Goal: Information Seeking & Learning: Learn about a topic

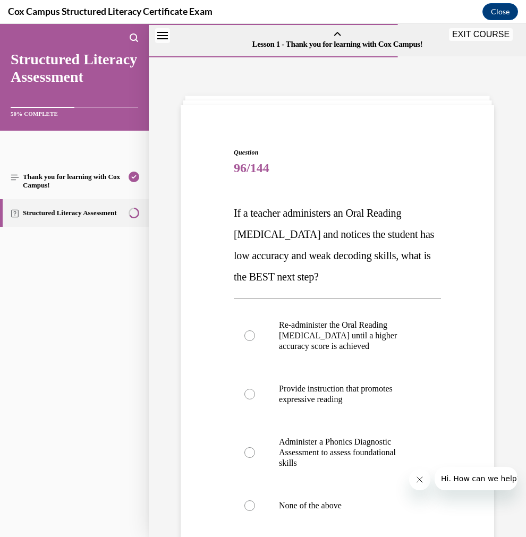
scroll to position [32, 0]
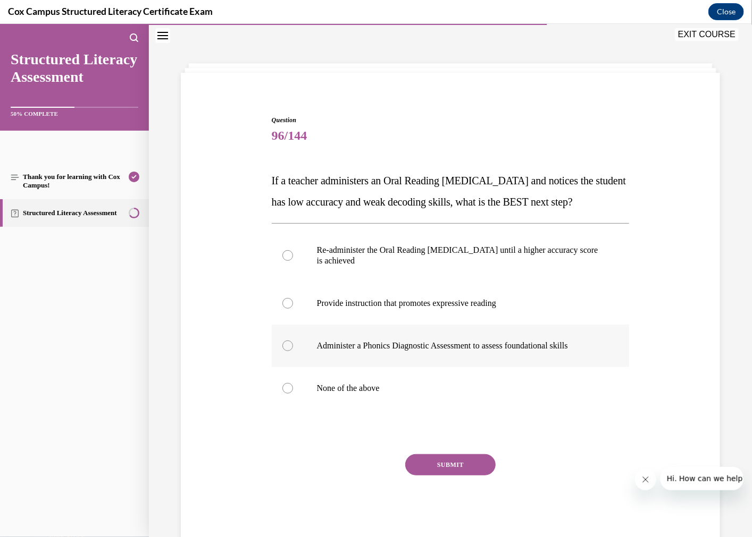
click at [469, 351] on p "Administer a Phonics Diagnostic Assessment to assess foundational skills" at bounding box center [460, 345] width 286 height 11
click at [293, 351] on input "Administer a Phonics Diagnostic Assessment to assess foundational skills" at bounding box center [287, 345] width 11 height 11
radio input "true"
click at [466, 475] on button "SUBMIT" at bounding box center [450, 464] width 90 height 21
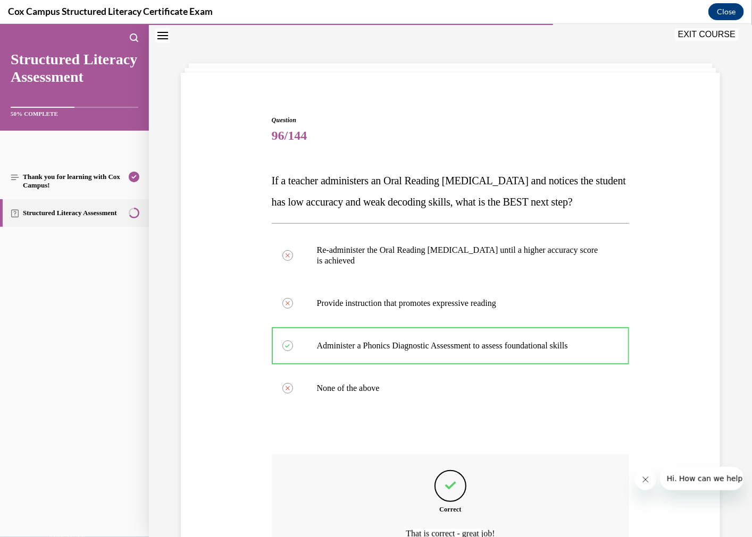
scroll to position [166, 0]
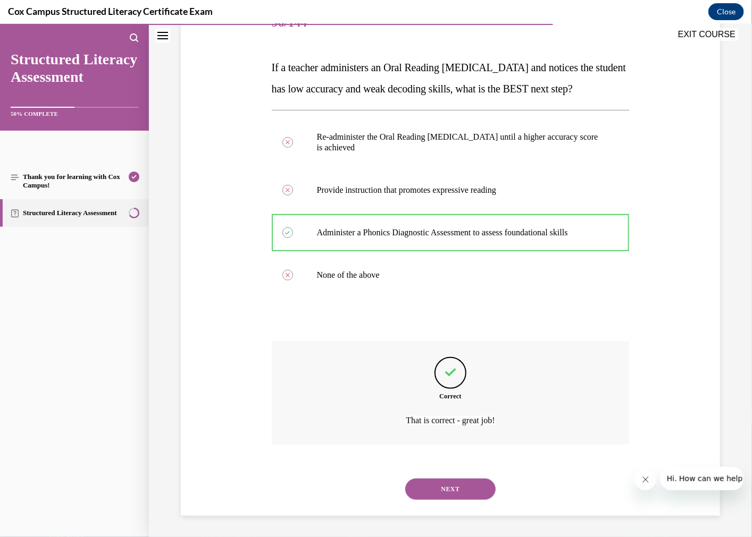
click at [462, 485] on button "NEXT" at bounding box center [450, 488] width 90 height 21
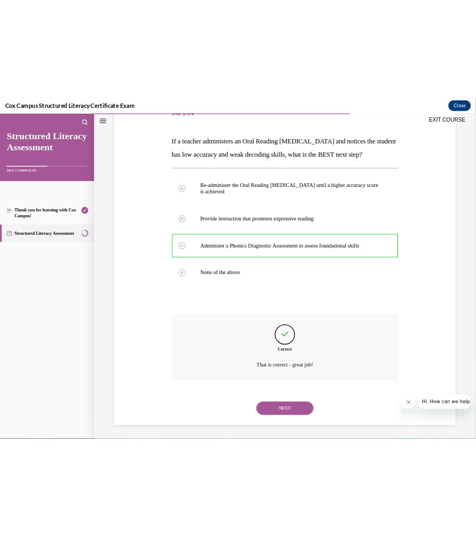
scroll to position [32, 0]
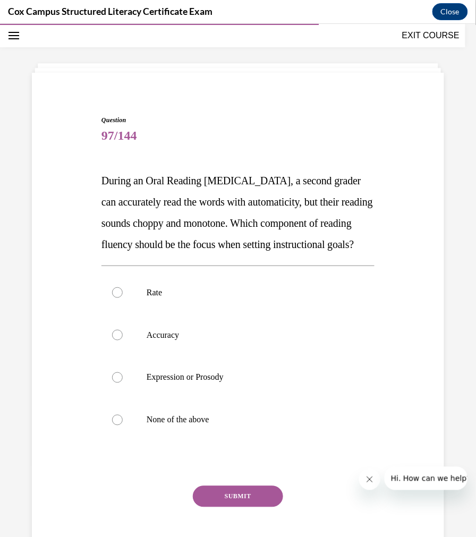
drag, startPoint x: 168, startPoint y: 223, endPoint x: 250, endPoint y: 269, distance: 93.8
click at [250, 255] on p "During an Oral Reading [MEDICAL_DATA], a second grader can accurately read the …" at bounding box center [238, 212] width 273 height 85
click at [247, 255] on p "During an Oral Reading [MEDICAL_DATA], a second grader can accurately read the …" at bounding box center [238, 212] width 273 height 85
click at [195, 399] on label "Expression or Prosody" at bounding box center [238, 377] width 273 height 43
click at [123, 383] on input "Expression or Prosody" at bounding box center [117, 377] width 11 height 11
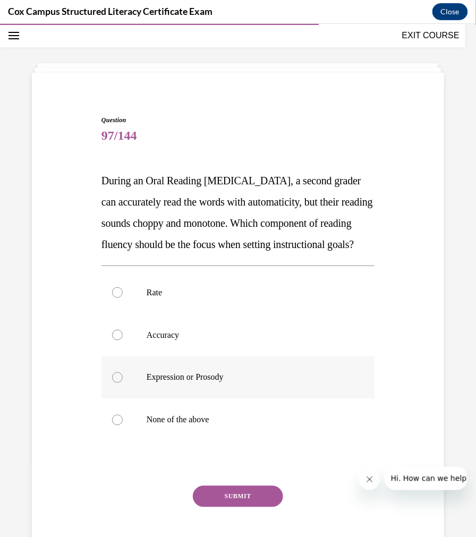
radio input "true"
click at [238, 507] on button "SUBMIT" at bounding box center [238, 496] width 90 height 21
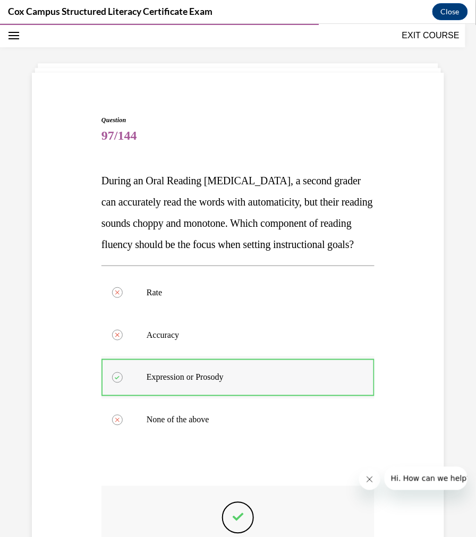
scroll to position [198, 0]
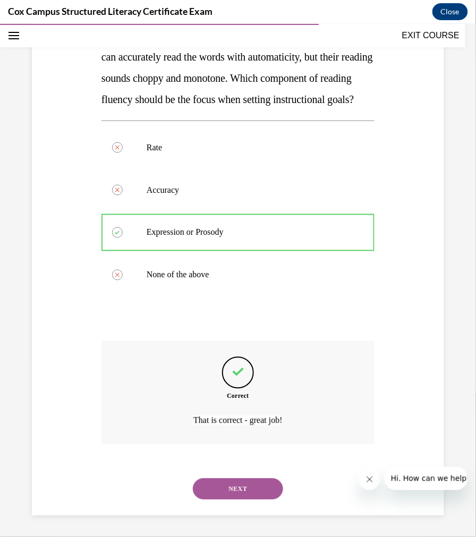
click at [229, 494] on button "NEXT" at bounding box center [238, 488] width 90 height 21
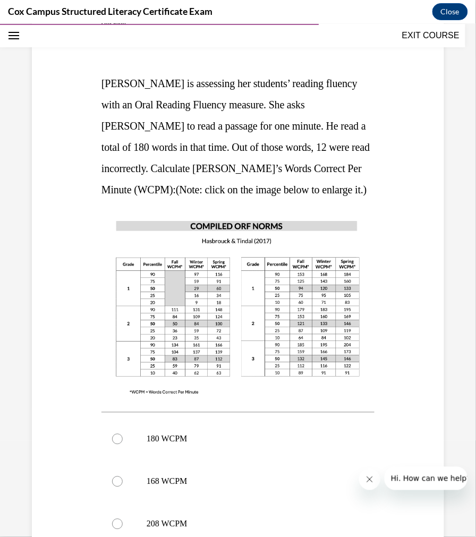
scroll to position [298, 0]
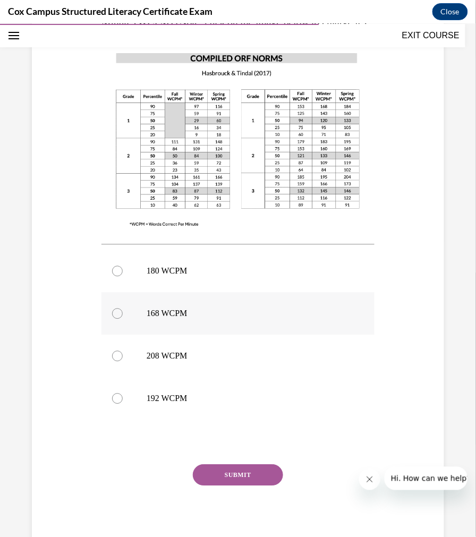
click at [220, 310] on p "168 WCPM" at bounding box center [247, 313] width 201 height 11
click at [123, 310] on input "168 WCPM" at bounding box center [117, 313] width 11 height 11
radio input "true"
click at [241, 469] on button "SUBMIT" at bounding box center [238, 475] width 90 height 21
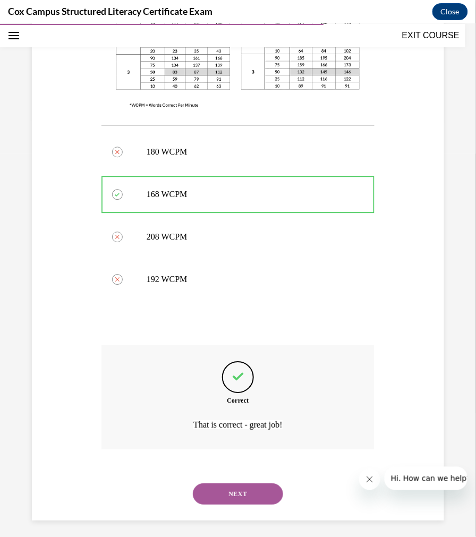
click at [257, 492] on button "NEXT" at bounding box center [238, 493] width 90 height 21
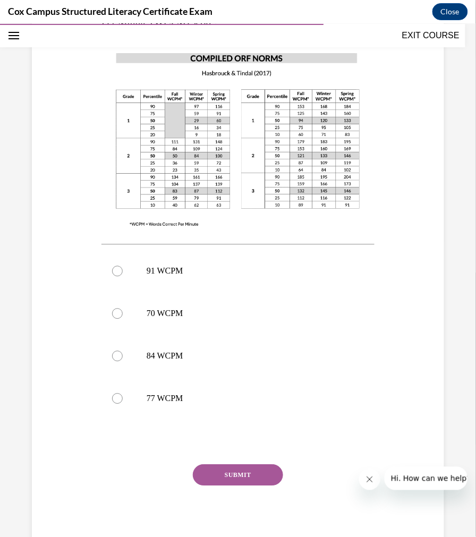
drag, startPoint x: 171, startPoint y: 390, endPoint x: 186, endPoint y: 446, distance: 58.4
click at [171, 393] on p "77 WCPM" at bounding box center [247, 398] width 201 height 11
click at [123, 393] on input "77 WCPM" at bounding box center [117, 398] width 11 height 11
radio input "true"
click at [227, 478] on button "SUBMIT" at bounding box center [238, 475] width 90 height 21
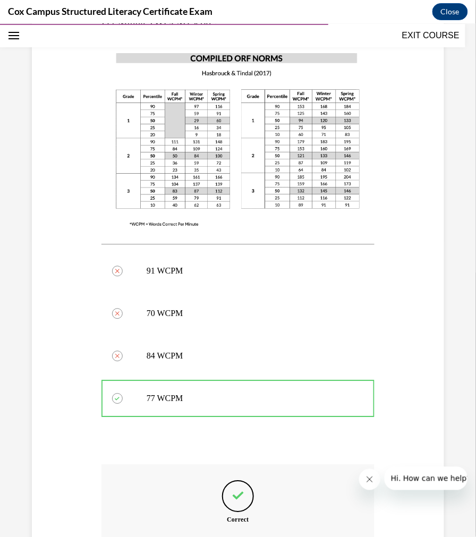
scroll to position [417, 0]
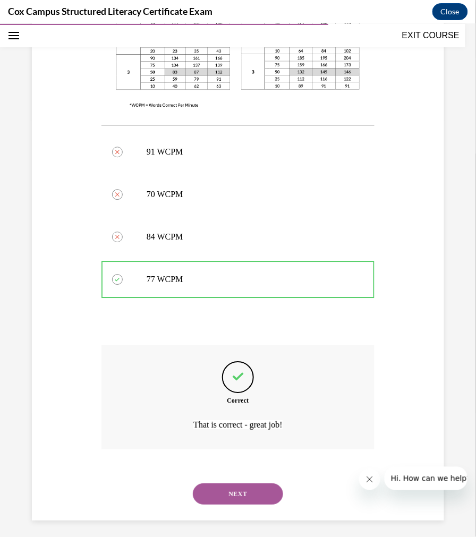
click at [232, 492] on button "NEXT" at bounding box center [238, 493] width 90 height 21
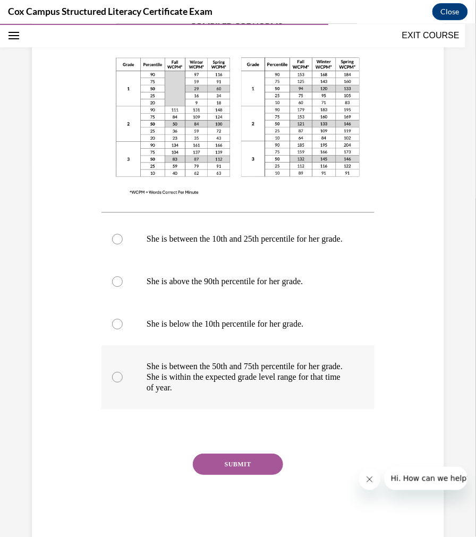
scroll to position [136, 0]
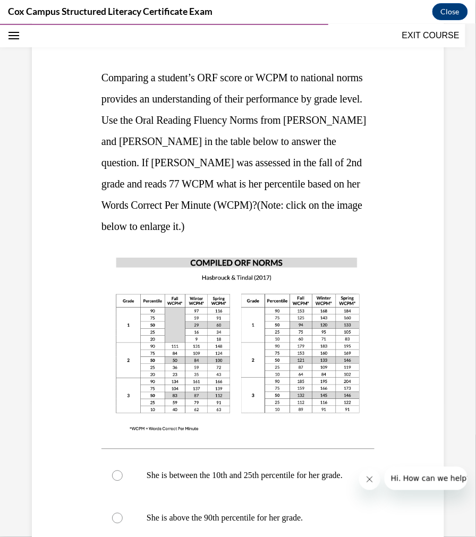
click at [205, 327] on img at bounding box center [238, 343] width 273 height 193
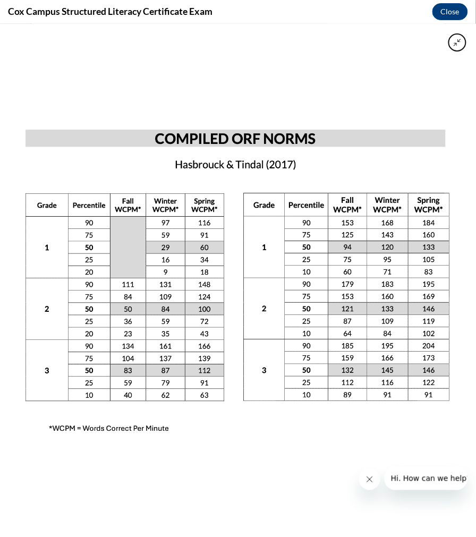
click at [386, 90] on div at bounding box center [238, 279] width 476 height 513
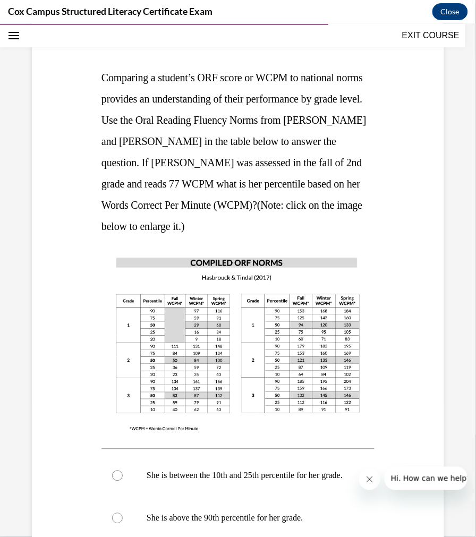
click at [277, 327] on img at bounding box center [238, 343] width 273 height 193
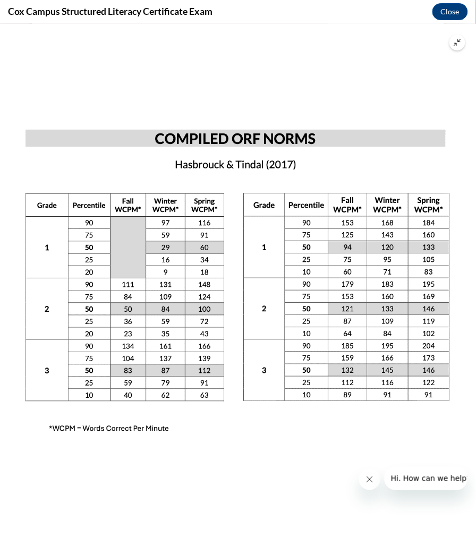
click at [137, 309] on img at bounding box center [238, 280] width 476 height 338
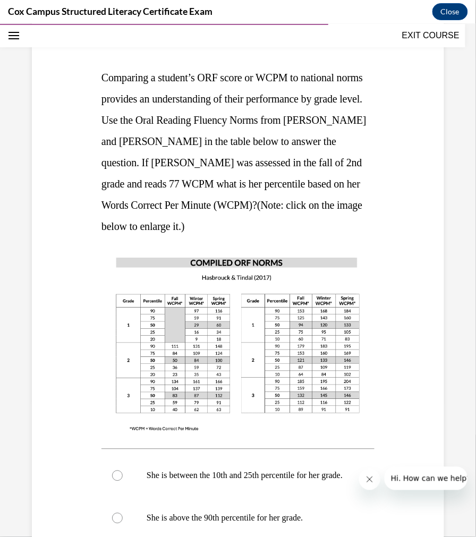
scroll to position [372, 0]
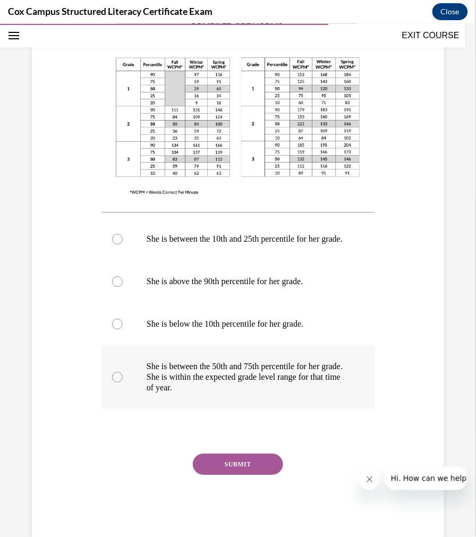
click at [272, 377] on p "She is between the 50th and 75th percentile for her grade. She is within the ex…" at bounding box center [247, 377] width 201 height 32
click at [123, 377] on input "She is between the 50th and 75th percentile for her grade. She is within the ex…" at bounding box center [117, 377] width 11 height 11
radio input "true"
click at [221, 468] on button "SUBMIT" at bounding box center [238, 464] width 90 height 21
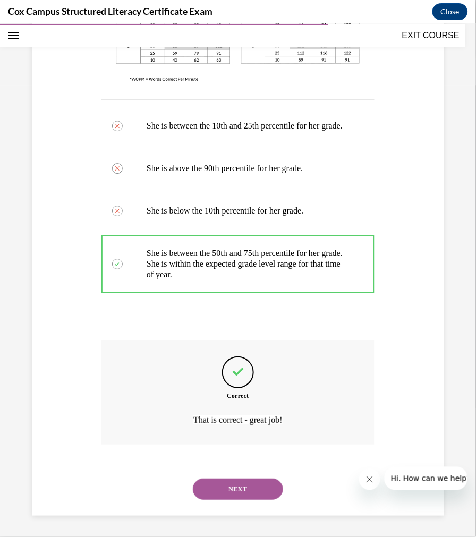
click at [241, 487] on button "NEXT" at bounding box center [238, 488] width 90 height 21
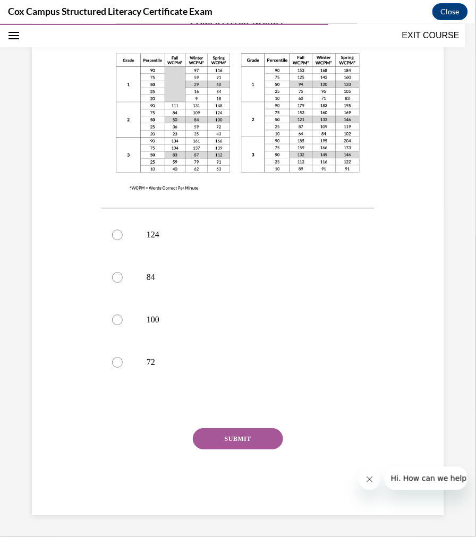
scroll to position [32, 0]
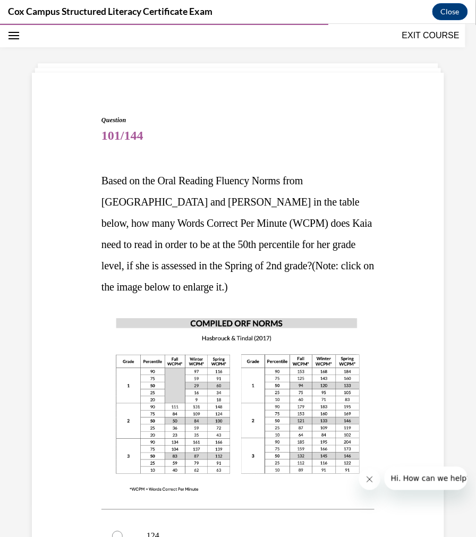
click at [257, 412] on img at bounding box center [238, 404] width 273 height 193
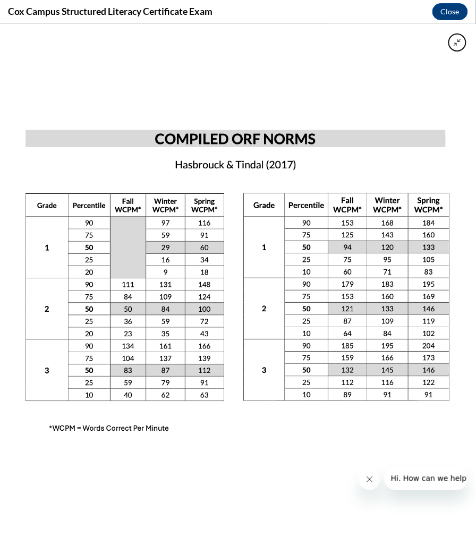
click at [219, 310] on img at bounding box center [238, 280] width 476 height 338
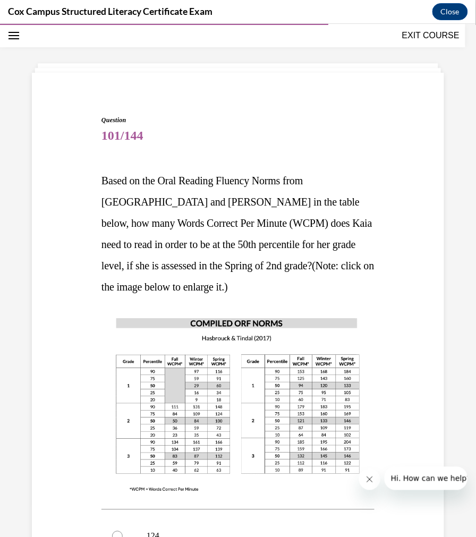
scroll to position [298, 0]
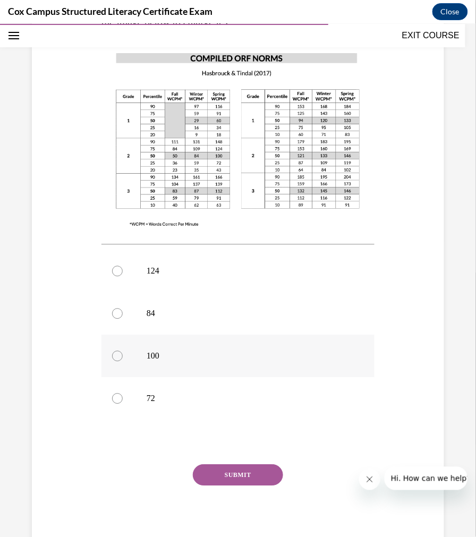
click at [157, 353] on p "100" at bounding box center [247, 356] width 201 height 11
click at [123, 353] on input "100" at bounding box center [117, 356] width 11 height 11
radio input "true"
click at [265, 468] on button "SUBMIT" at bounding box center [238, 475] width 90 height 21
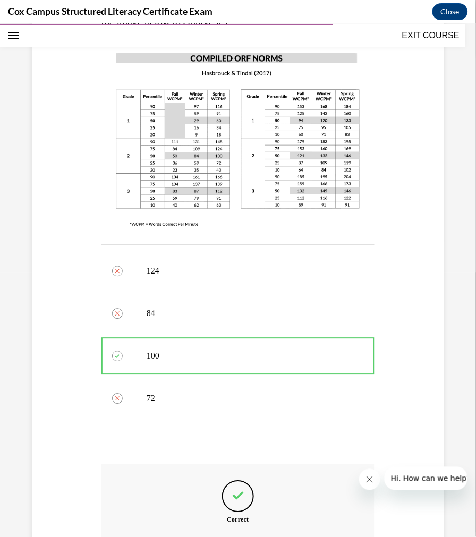
scroll to position [417, 0]
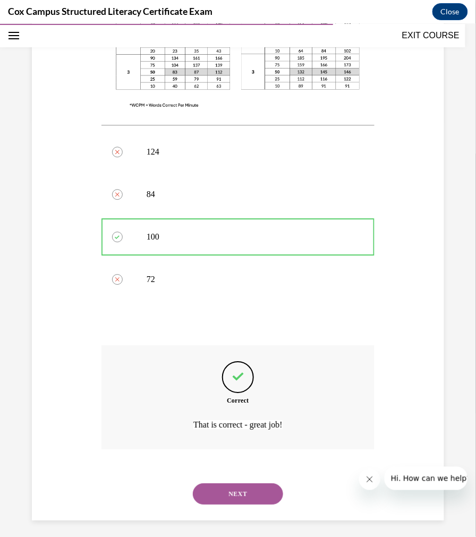
click at [243, 497] on button "NEXT" at bounding box center [238, 493] width 90 height 21
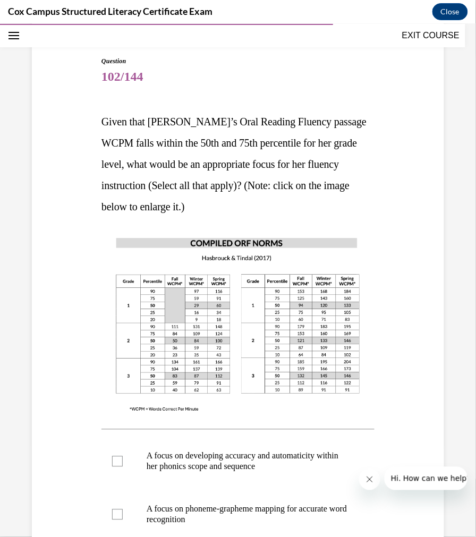
scroll to position [268, 0]
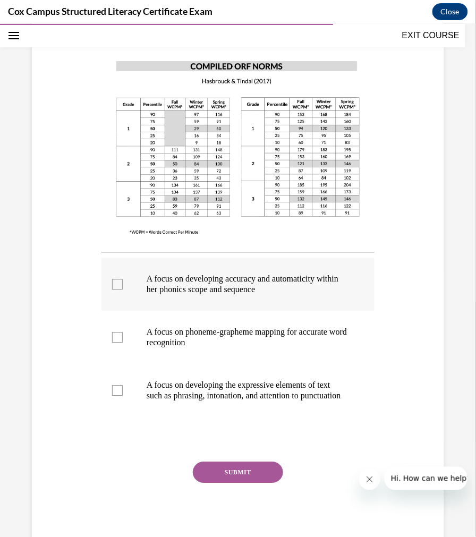
click at [116, 279] on div at bounding box center [117, 284] width 11 height 11
click at [116, 279] on input "A focus on developing accuracy and automaticity within her phonics scope and se…" at bounding box center [117, 284] width 11 height 11
checkbox input "true"
click at [204, 391] on p "A focus on developing the expressive elements of text such as phrasing, intonat…" at bounding box center [247, 390] width 201 height 21
click at [123, 391] on input "A focus on developing the expressive elements of text such as phrasing, intonat…" at bounding box center [117, 390] width 11 height 11
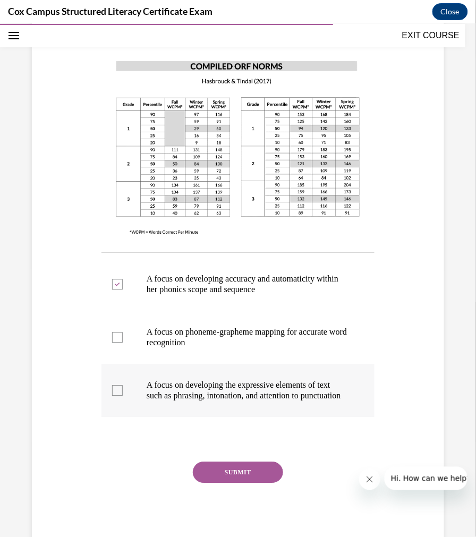
checkbox input "true"
click at [235, 481] on button "SUBMIT" at bounding box center [238, 472] width 90 height 21
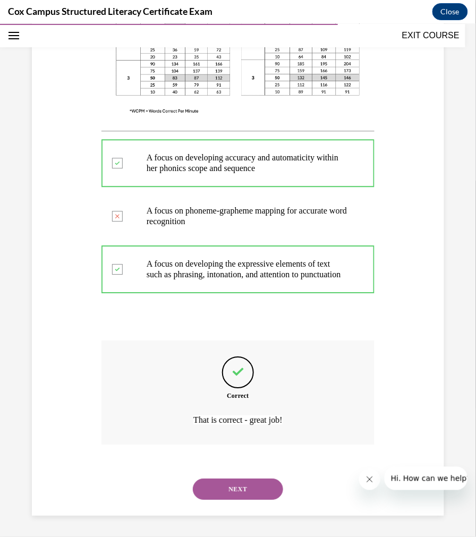
click at [238, 486] on button "NEXT" at bounding box center [238, 488] width 90 height 21
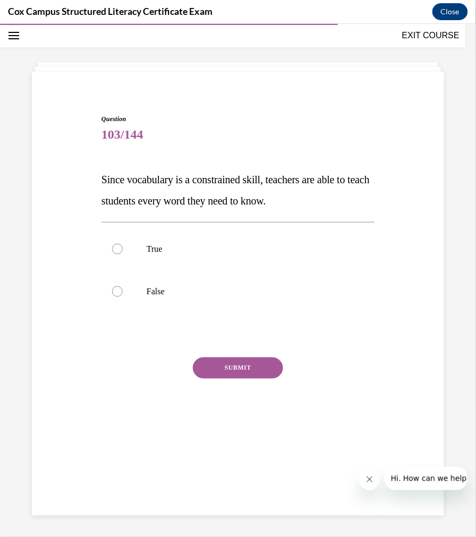
scroll to position [32, 0]
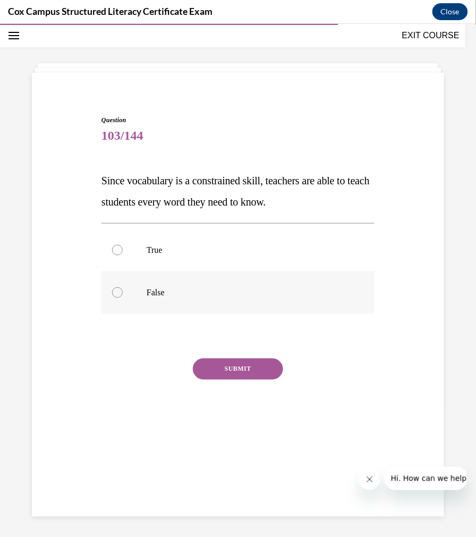
click at [147, 296] on p "False" at bounding box center [247, 292] width 201 height 11
click at [123, 296] on input "False" at bounding box center [117, 292] width 11 height 11
radio input "true"
click at [210, 358] on button "SUBMIT" at bounding box center [238, 368] width 90 height 21
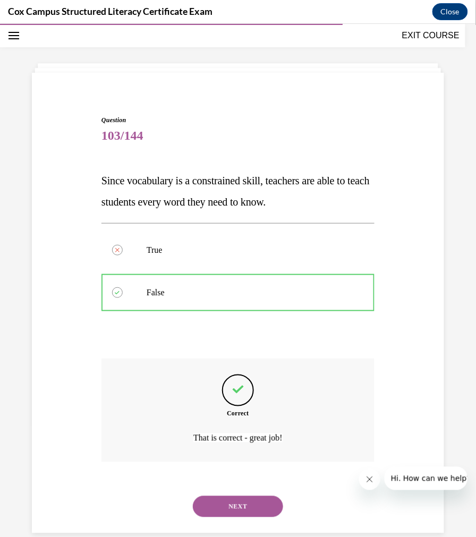
click at [233, 513] on button "NEXT" at bounding box center [238, 506] width 90 height 21
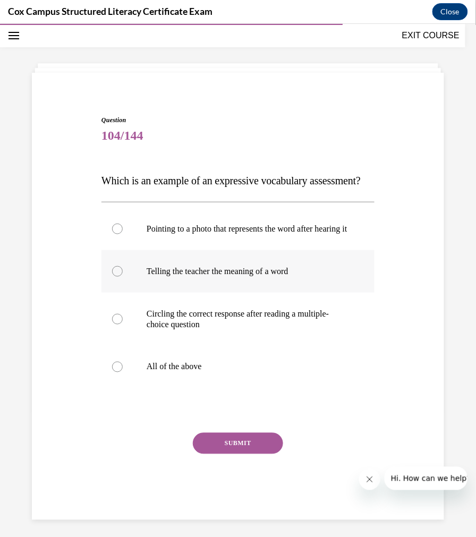
click at [250, 276] on p "Telling the teacher the meaning of a word" at bounding box center [247, 271] width 201 height 11
click at [123, 276] on input "Telling the teacher the meaning of a word" at bounding box center [117, 271] width 11 height 11
radio input "true"
click at [233, 454] on button "SUBMIT" at bounding box center [238, 443] width 90 height 21
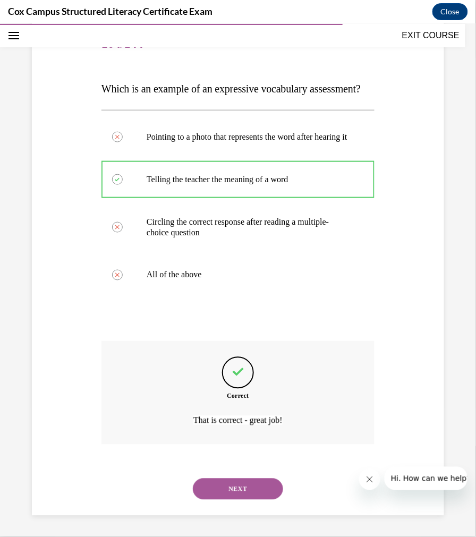
click at [237, 496] on button "NEXT" at bounding box center [238, 488] width 90 height 21
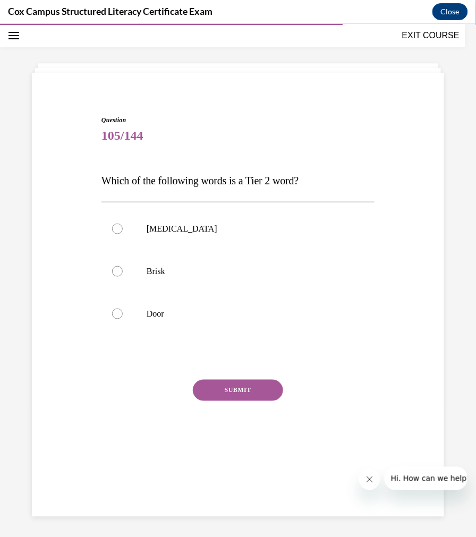
click at [164, 183] on span "Which of the following words is a Tier 2 word?" at bounding box center [200, 180] width 197 height 12
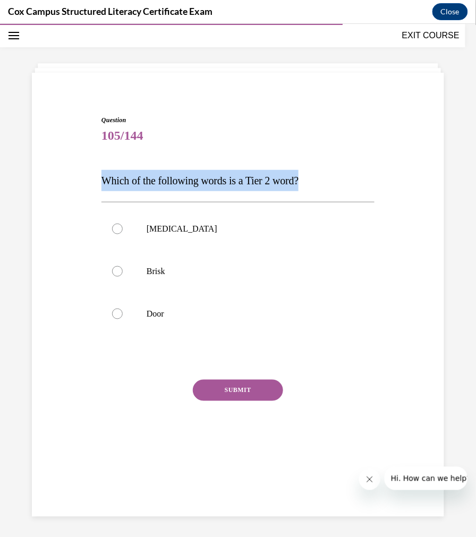
click at [164, 183] on span "Which of the following words is a Tier 2 word?" at bounding box center [200, 180] width 197 height 12
click at [283, 189] on p "Which of the following words is a Tier 2 word?" at bounding box center [238, 180] width 273 height 21
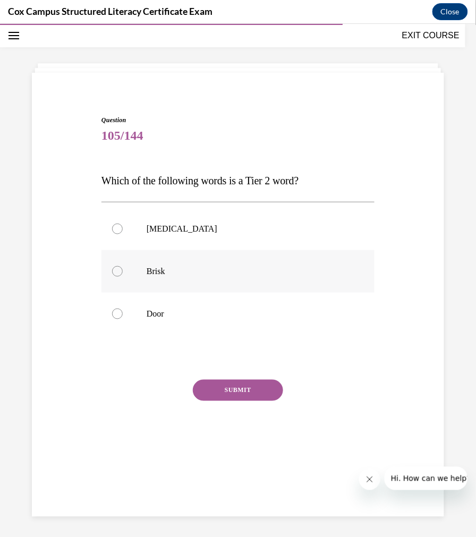
click at [171, 266] on p "Brisk" at bounding box center [247, 271] width 201 height 11
click at [123, 266] on input "Brisk" at bounding box center [117, 271] width 11 height 11
radio input "true"
click at [247, 386] on button "SUBMIT" at bounding box center [238, 390] width 90 height 21
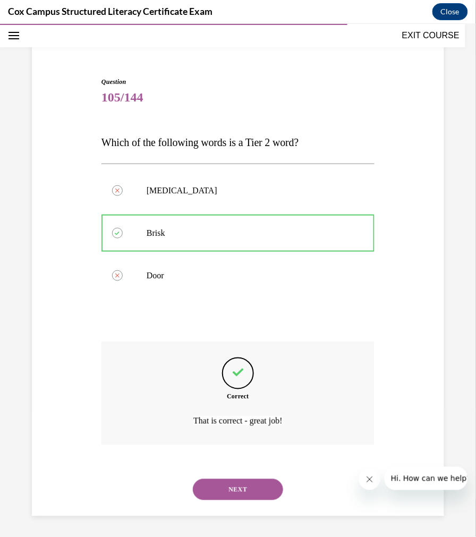
click at [234, 497] on button "NEXT" at bounding box center [238, 489] width 90 height 21
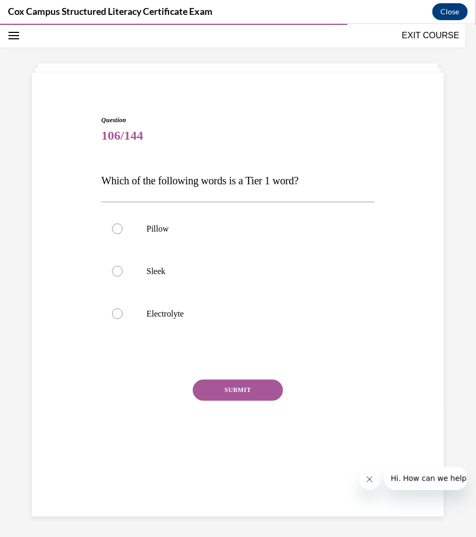
click at [262, 182] on span "Which of the following words is a Tier 1 word?" at bounding box center [200, 180] width 197 height 12
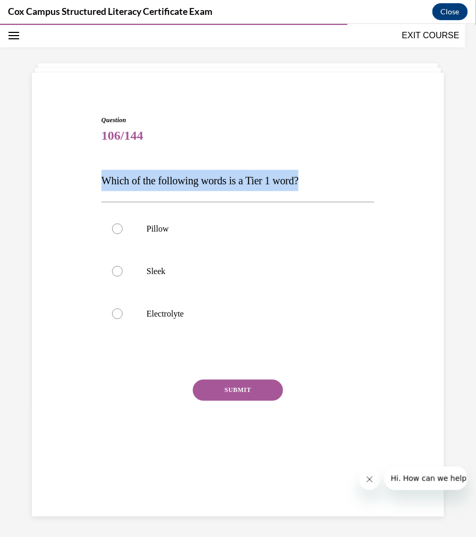
click at [262, 182] on span "Which of the following words is a Tier 1 word?" at bounding box center [200, 180] width 197 height 12
click at [167, 233] on p "Pillow" at bounding box center [247, 228] width 201 height 11
click at [123, 233] on input "Pillow" at bounding box center [117, 228] width 11 height 11
radio input "true"
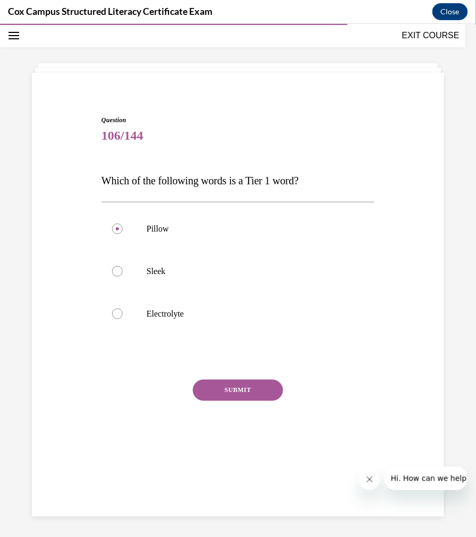
click at [269, 386] on button "SUBMIT" at bounding box center [238, 390] width 90 height 21
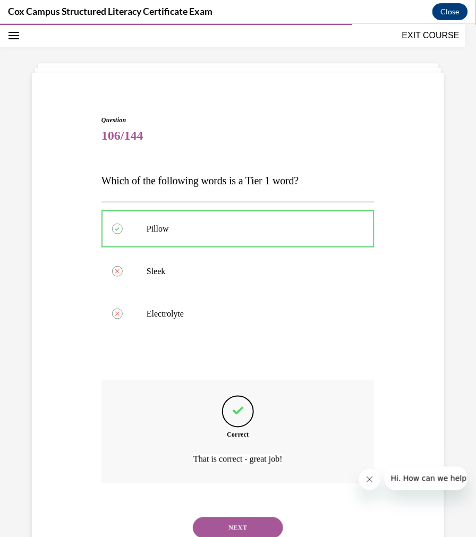
click at [269, 519] on button "NEXT" at bounding box center [238, 527] width 90 height 21
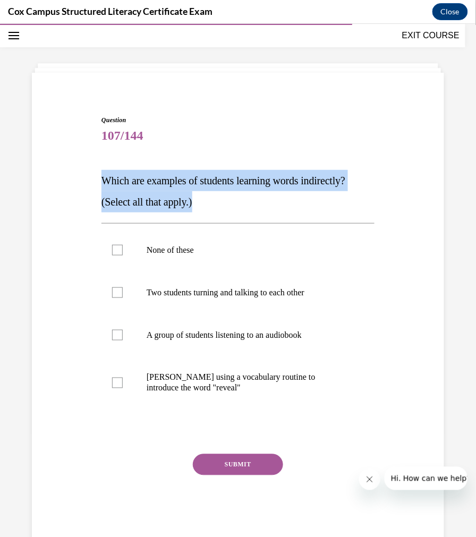
drag, startPoint x: 198, startPoint y: 203, endPoint x: 99, endPoint y: 180, distance: 102.0
click at [99, 180] on div "Question 107/144 Which are examples of students learning words indirectly? (Sel…" at bounding box center [238, 320] width 279 height 442
click at [202, 178] on span "Which are examples of students learning words indirectly? (Select all that appl…" at bounding box center [224, 190] width 244 height 33
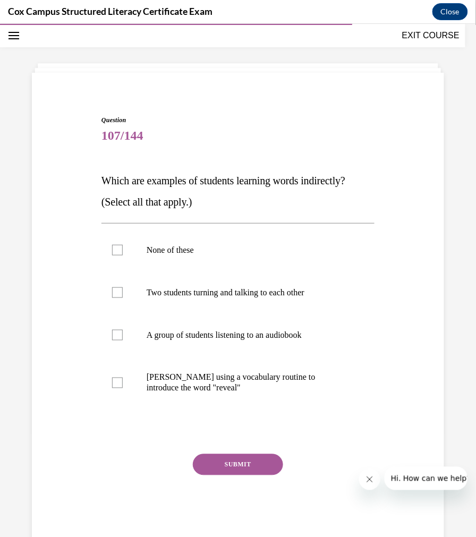
click at [202, 178] on span "Which are examples of students learning words indirectly? (Select all that appl…" at bounding box center [224, 190] width 244 height 33
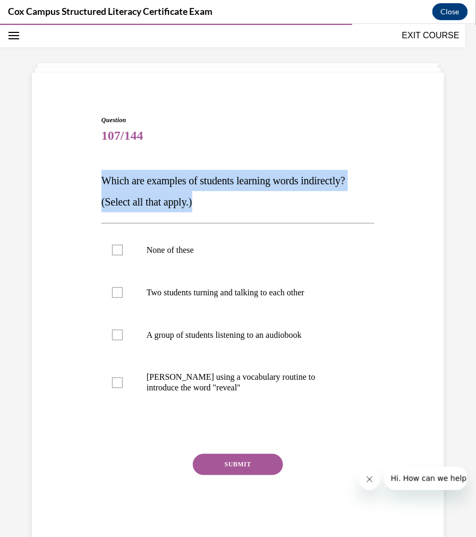
click at [202, 178] on span "Which are examples of students learning words indirectly? (Select all that appl…" at bounding box center [224, 190] width 244 height 33
click at [247, 190] on p "Which are examples of students learning words indirectly? (Select all that appl…" at bounding box center [238, 191] width 273 height 43
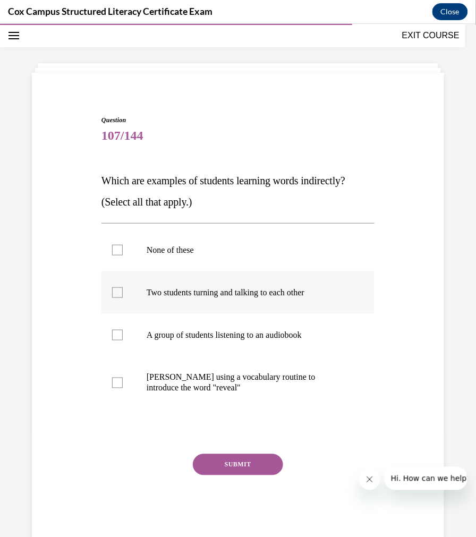
click at [198, 299] on label "Two students turning and talking to each other" at bounding box center [238, 292] width 273 height 43
click at [123, 298] on input "Two students turning and talking to each other" at bounding box center [117, 292] width 11 height 11
checkbox input "true"
click at [136, 331] on label "A group of students listening to an audiobook" at bounding box center [238, 335] width 273 height 43
click at [123, 331] on input "A group of students listening to an audiobook" at bounding box center [117, 335] width 11 height 11
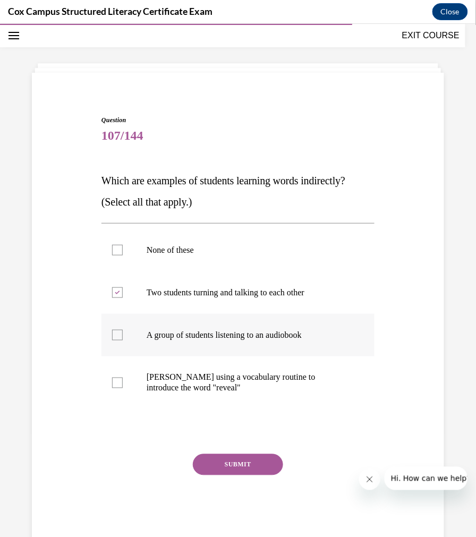
checkbox input "true"
click at [246, 467] on button "SUBMIT" at bounding box center [238, 464] width 90 height 21
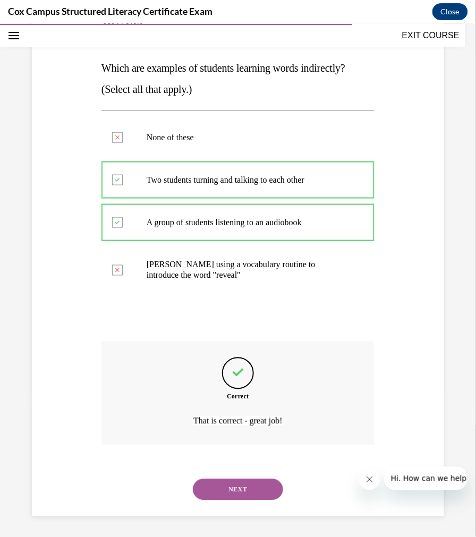
click at [237, 487] on button "NEXT" at bounding box center [238, 489] width 90 height 21
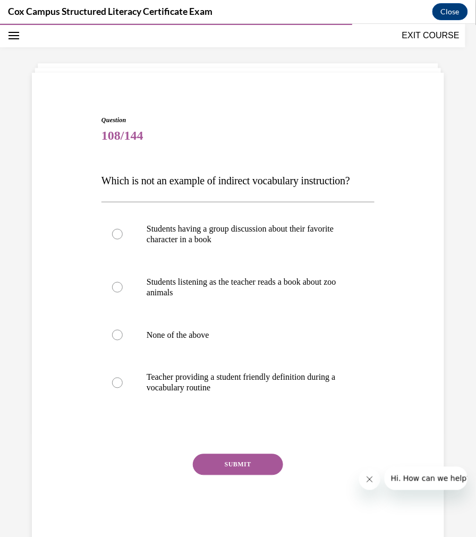
click at [250, 183] on span "Which is not an example of indirect vocabulary instruction?" at bounding box center [226, 180] width 249 height 12
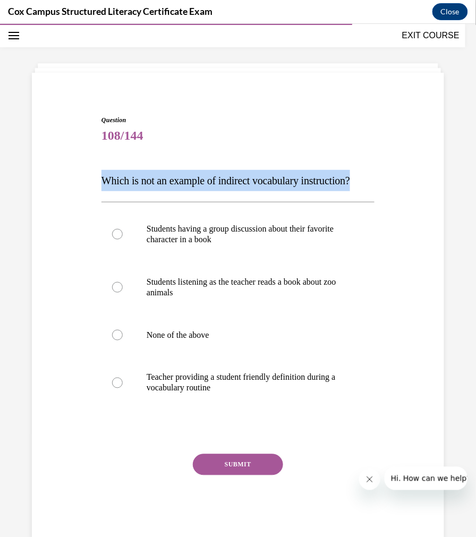
click at [250, 183] on span "Which is not an example of indirect vocabulary instruction?" at bounding box center [226, 180] width 249 height 12
